Goal: Information Seeking & Learning: Understand process/instructions

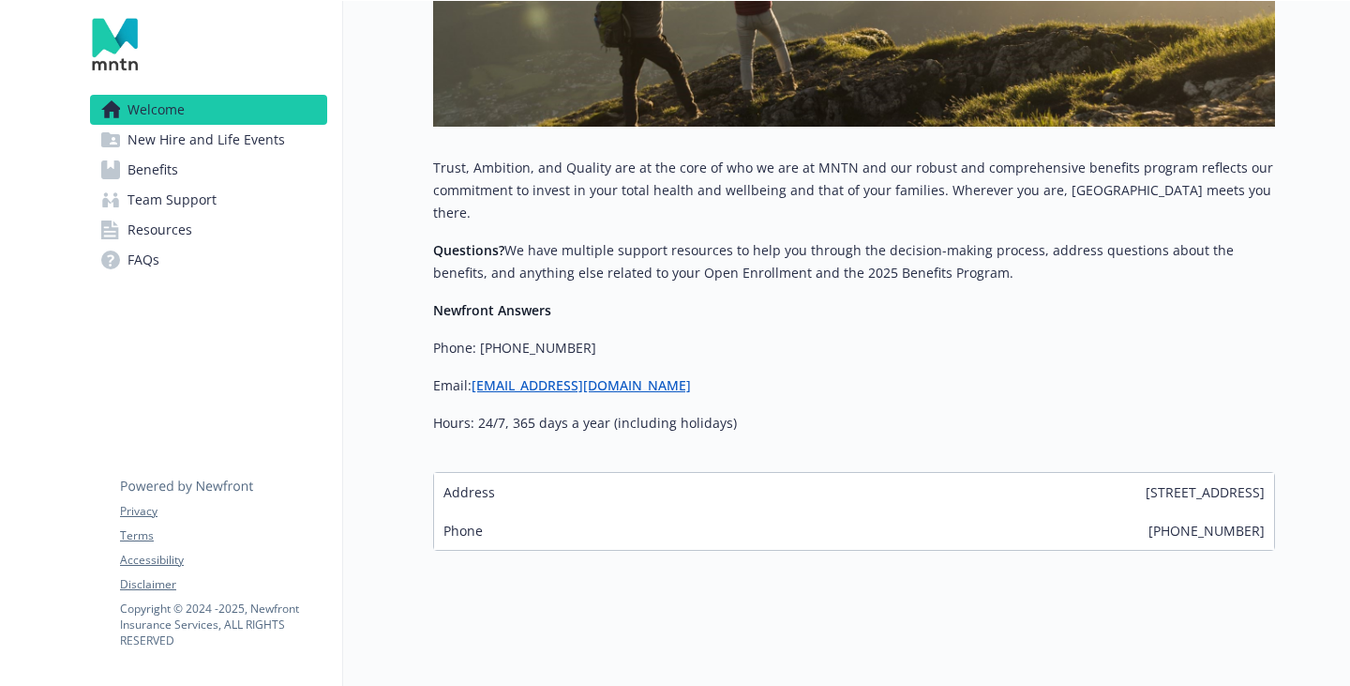
scroll to position [778, 0]
click at [264, 155] on span "New Hire and Life Events" at bounding box center [207, 140] width 158 height 30
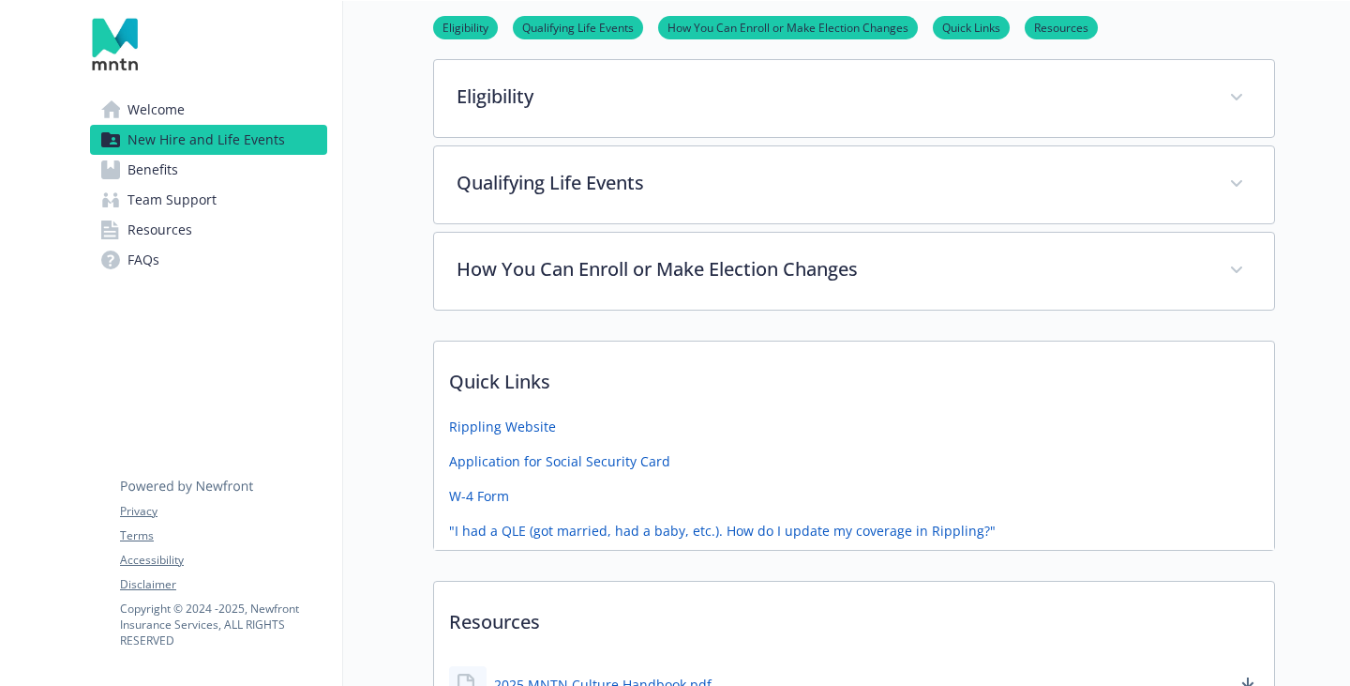
scroll to position [778, 0]
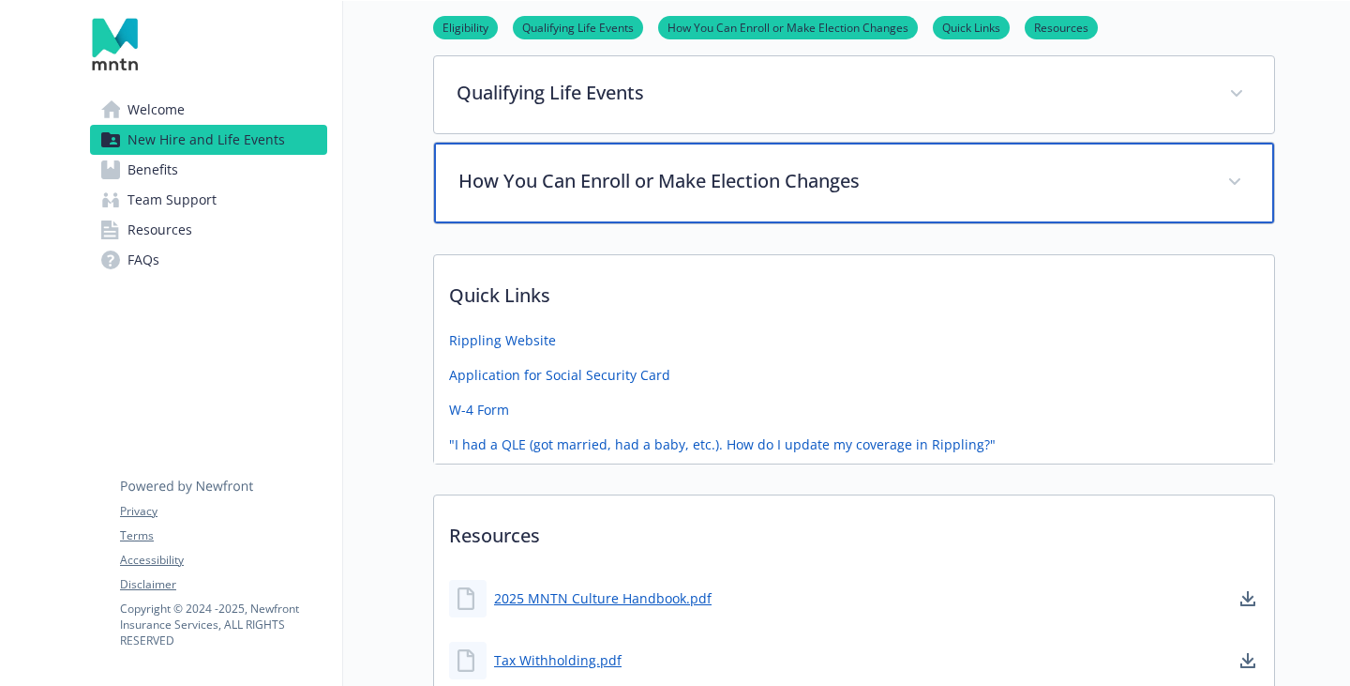
click at [673, 223] on div "How You Can Enroll or Make Election Changes" at bounding box center [854, 183] width 840 height 81
